Goal: Task Accomplishment & Management: Complete application form

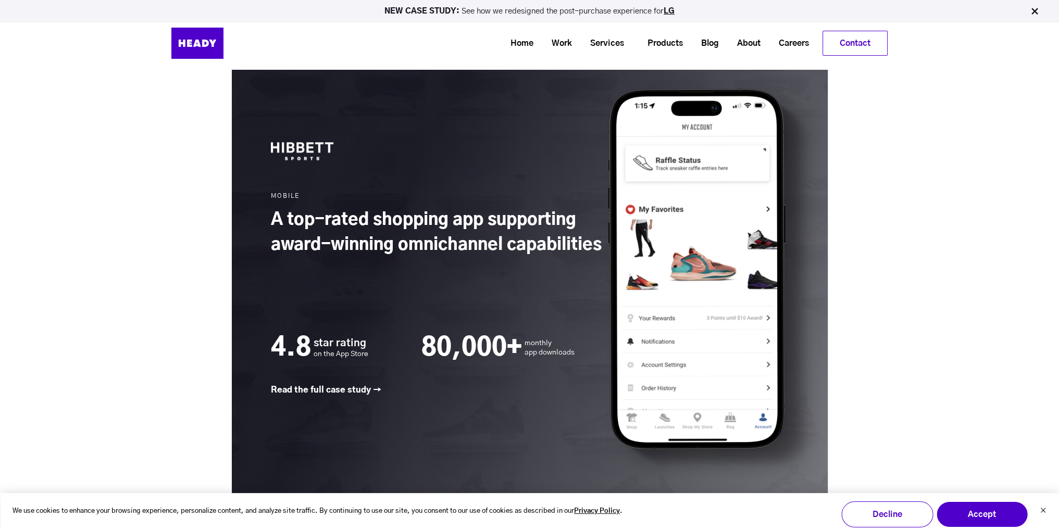
scroll to position [1473, 0]
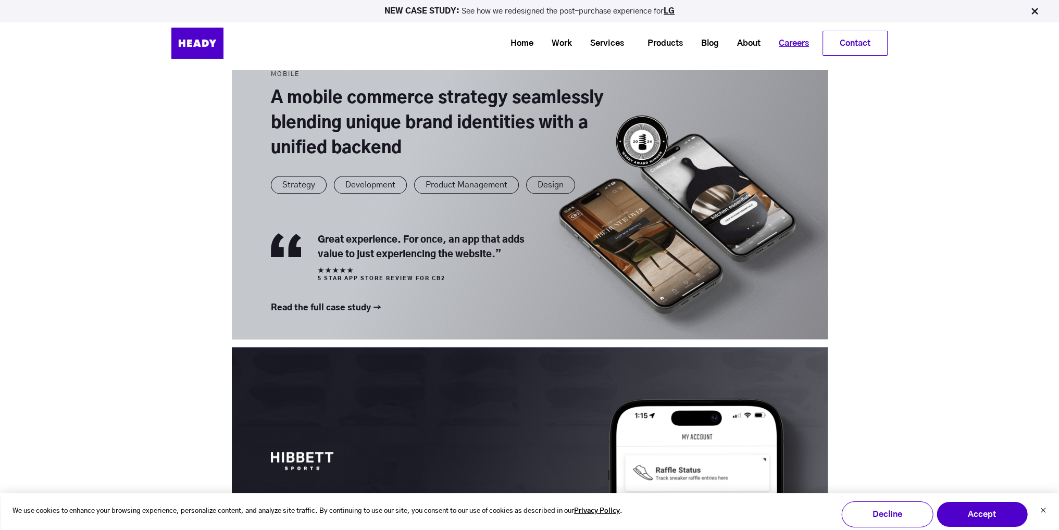
click at [794, 44] on link "Careers" at bounding box center [790, 43] width 48 height 19
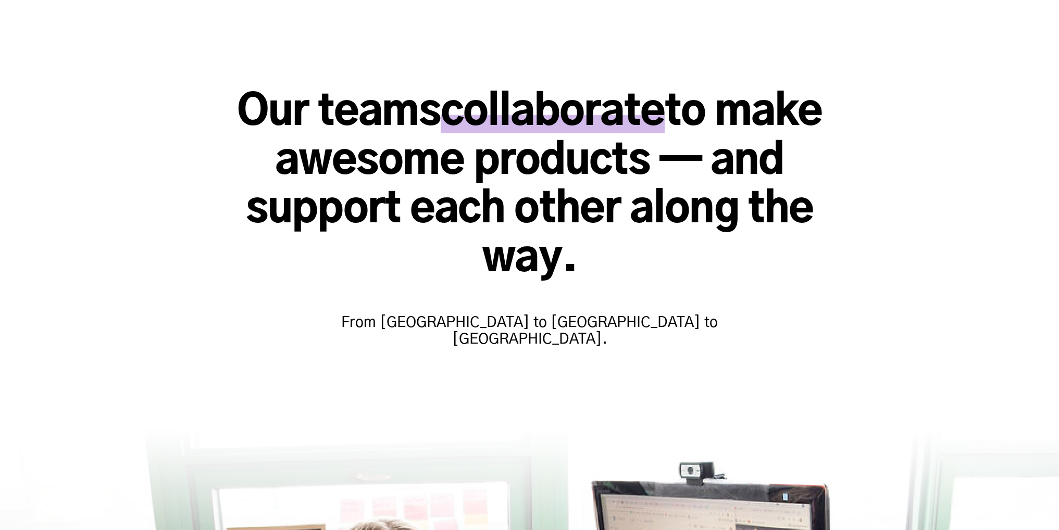
scroll to position [261, 0]
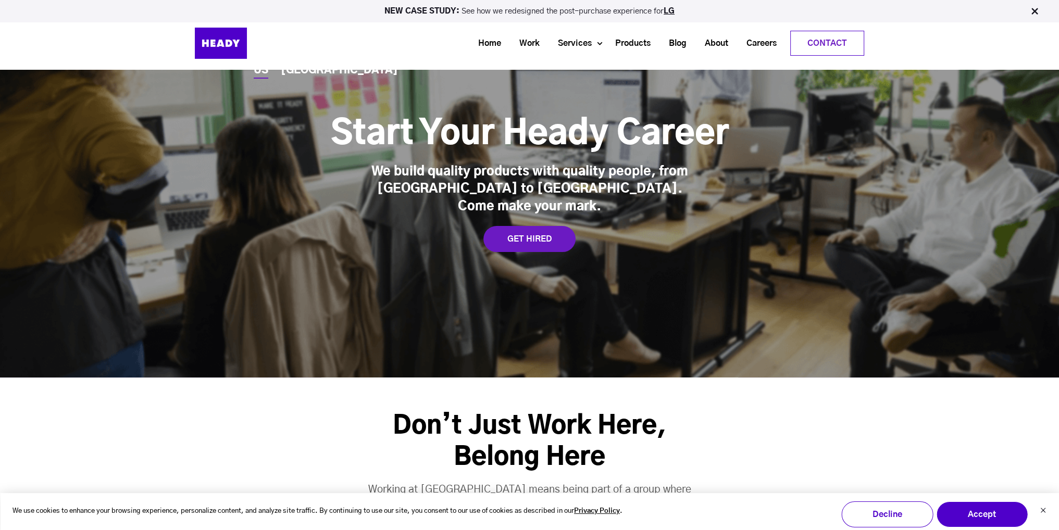
scroll to position [52, 0]
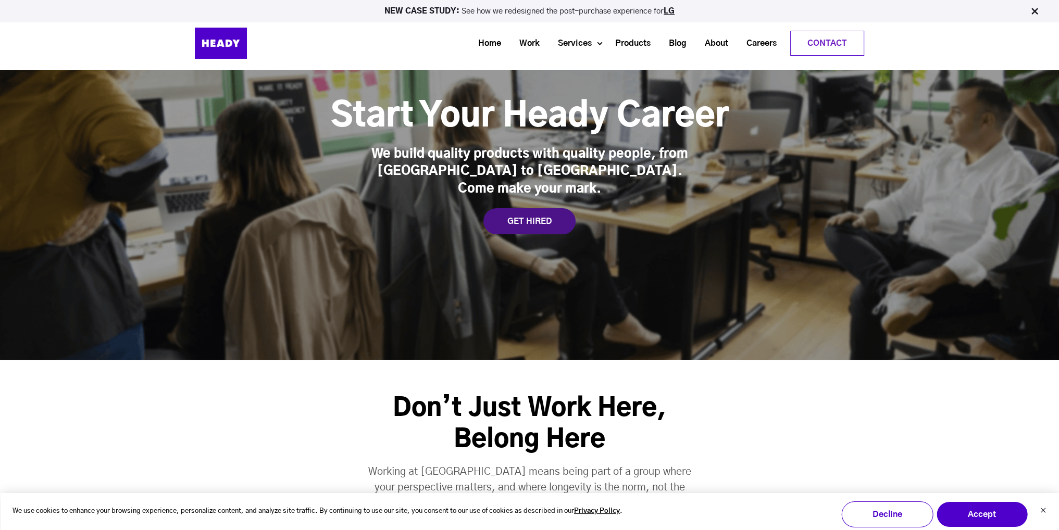
click at [516, 216] on div "GET HIRED" at bounding box center [530, 221] width 92 height 26
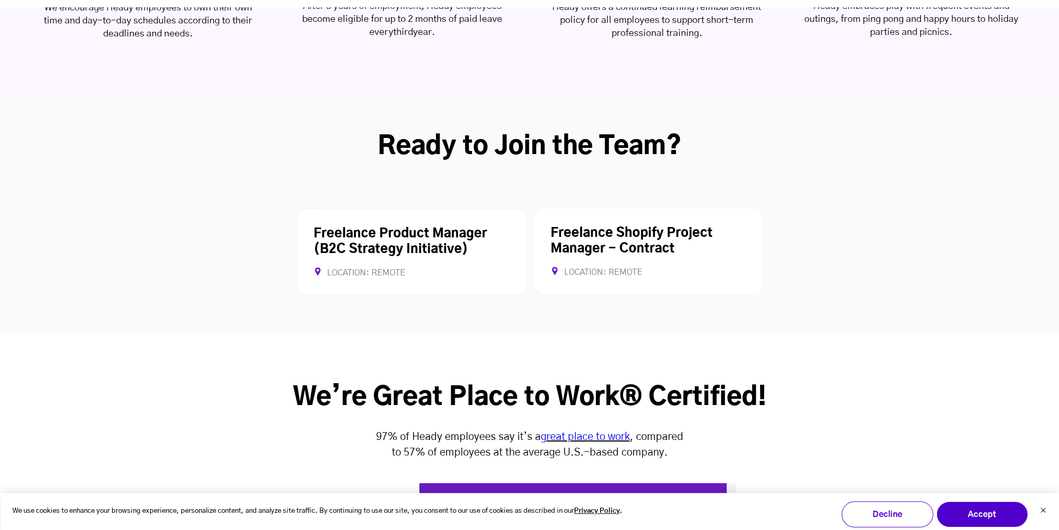
scroll to position [2696, 0]
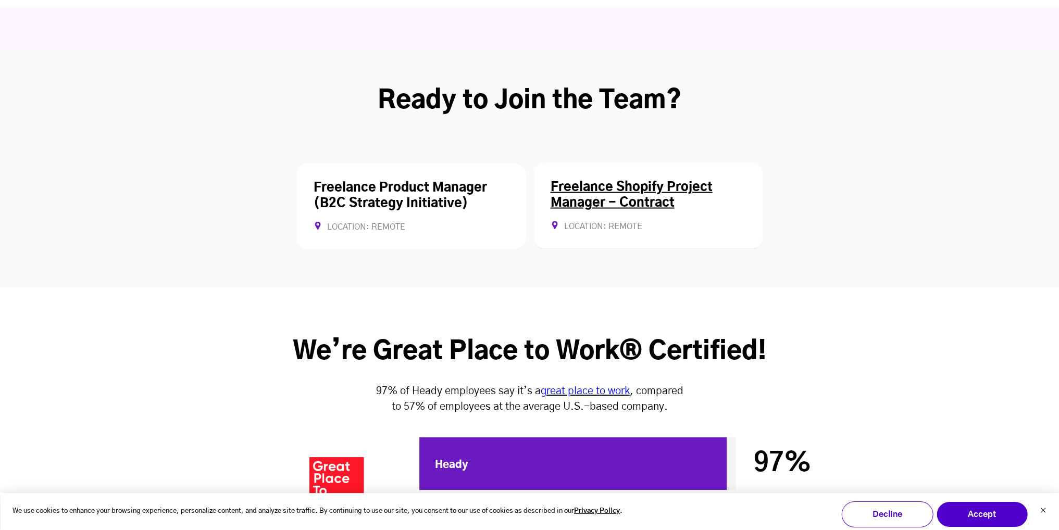
click at [625, 181] on link "Freelance Shopify Project Manager - Contract" at bounding box center [632, 195] width 162 height 28
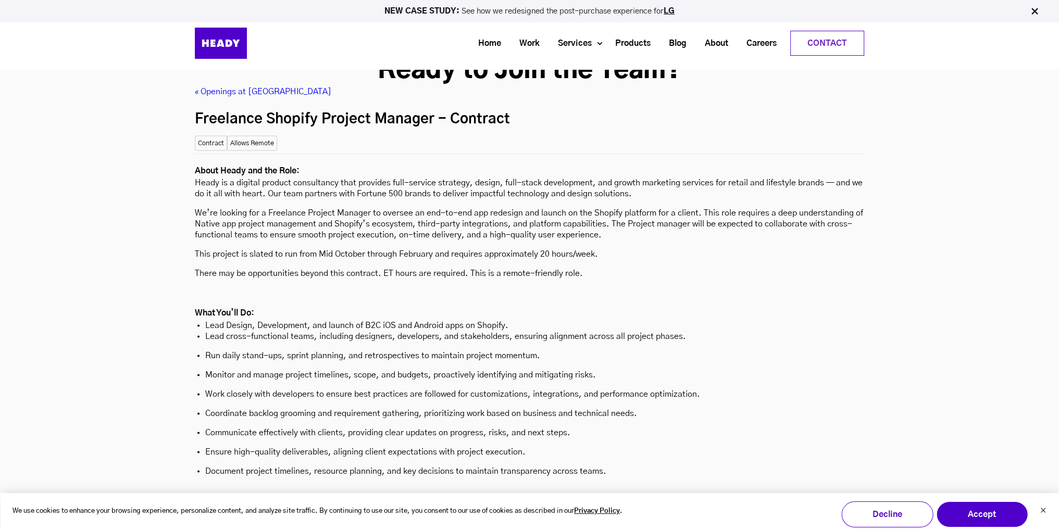
scroll to position [2709, 0]
